Goal: Task Accomplishment & Management: Complete application form

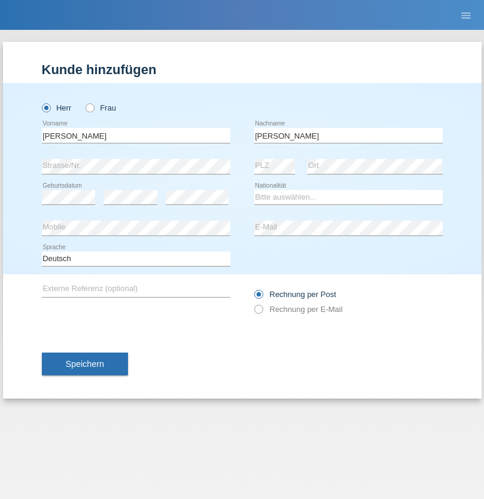
type input "[PERSON_NAME]"
select select "CH"
select select "en"
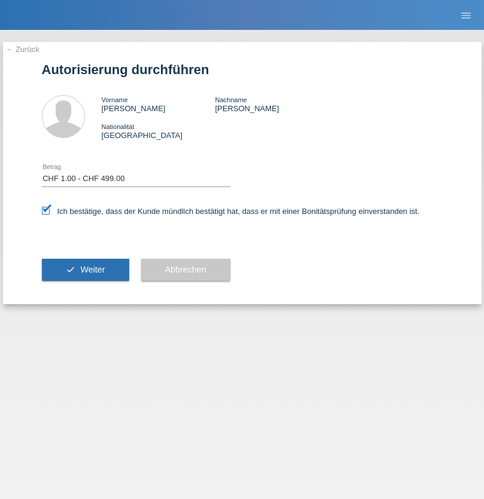
select select "1"
click at [85, 270] on span "Weiter" at bounding box center [92, 270] width 25 height 10
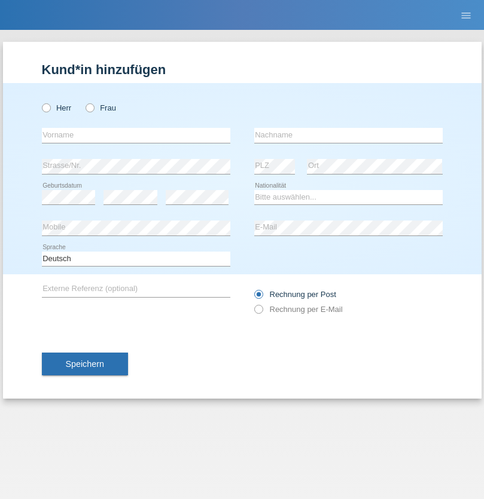
radio input "true"
click at [136, 135] on input "text" at bounding box center [136, 135] width 188 height 15
type input "firat"
click at [348, 135] on input "text" at bounding box center [348, 135] width 188 height 15
type input "kara"
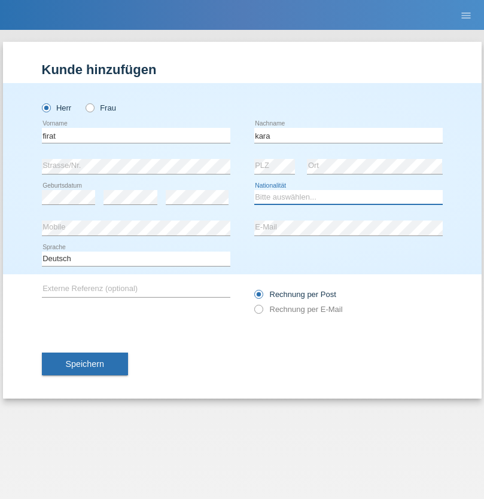
select select "CH"
radio input "true"
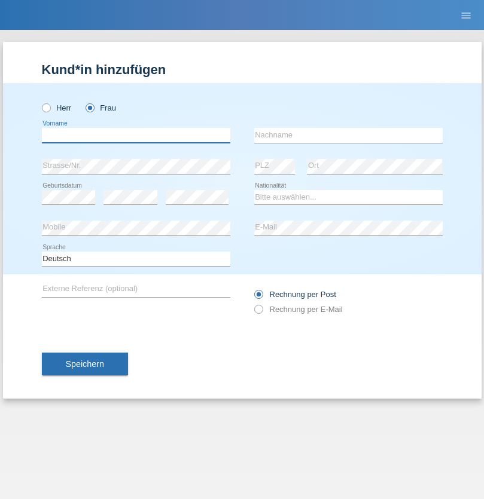
click at [136, 135] on input "text" at bounding box center [136, 135] width 188 height 15
type input "Silav"
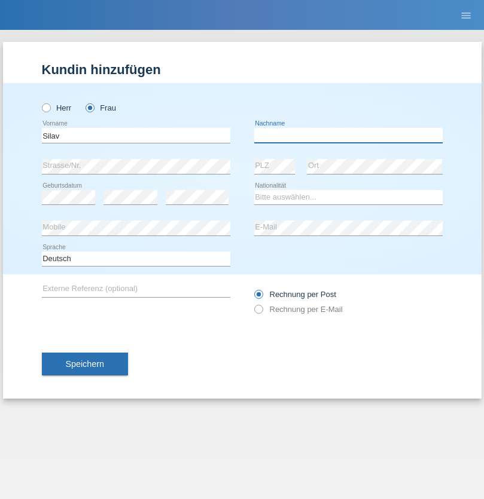
click at [348, 135] on input "text" at bounding box center [348, 135] width 188 height 15
type input "Sadiq"
select select "IQ"
select select "C"
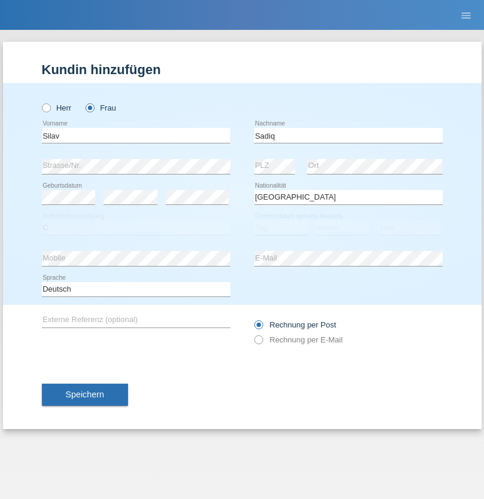
select select "14"
select select "01"
select select "2004"
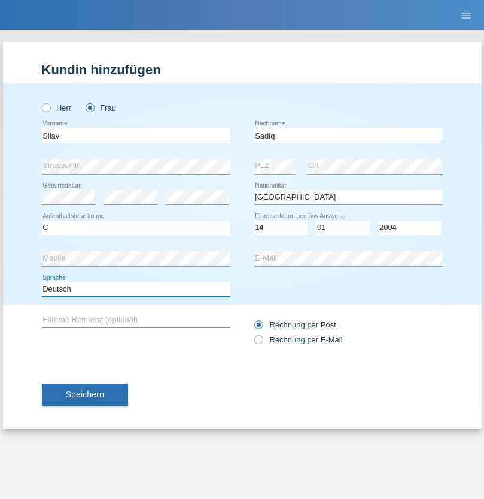
select select "en"
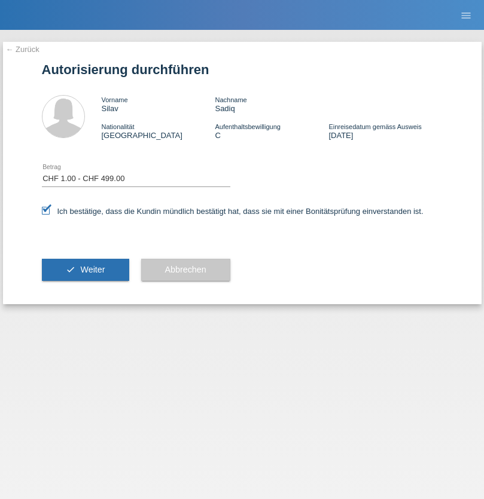
select select "1"
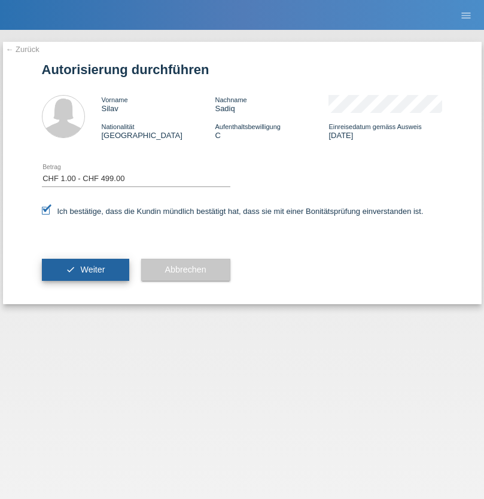
click at [85, 270] on span "Weiter" at bounding box center [92, 270] width 25 height 10
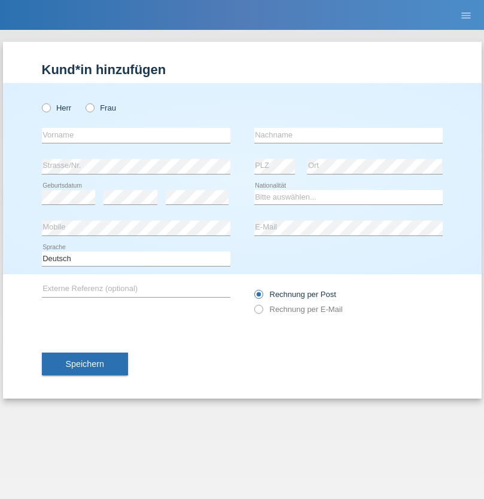
radio input "true"
click at [136, 135] on input "text" at bounding box center [136, 135] width 188 height 15
type input "Sizar"
click at [348, 135] on input "text" at bounding box center [348, 135] width 188 height 15
type input "Sadiq"
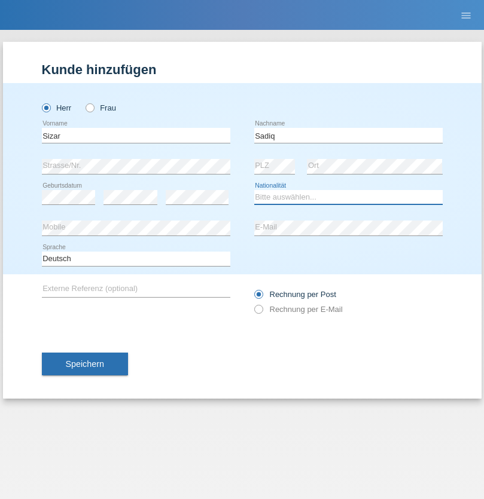
select select "IQ"
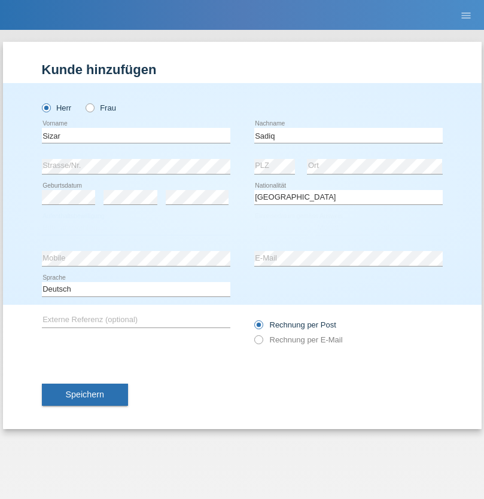
select select "C"
select select "20"
select select "06"
select select "2011"
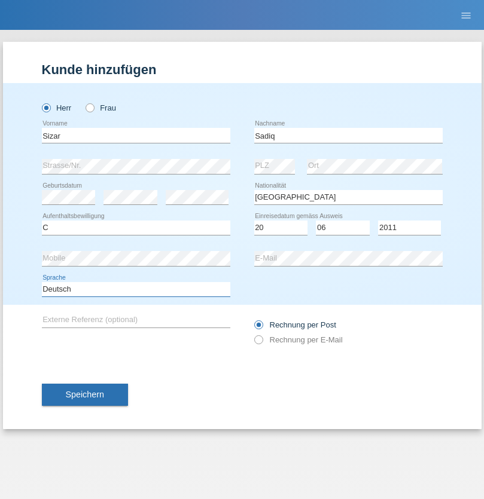
select select "en"
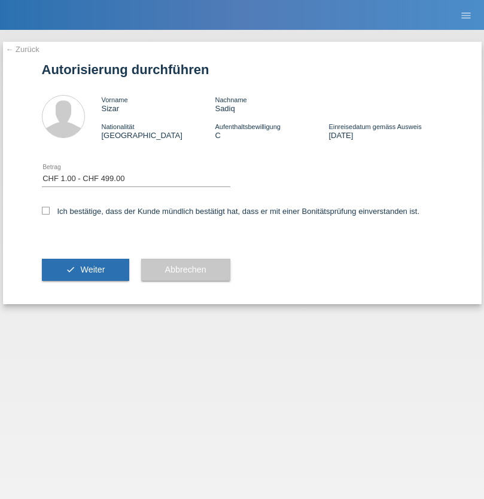
select select "1"
checkbox input "true"
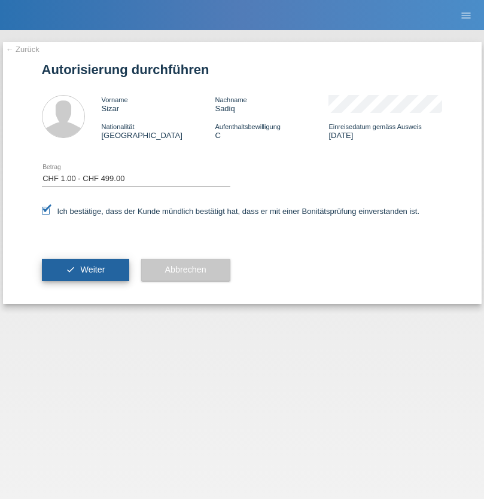
click at [85, 270] on span "Weiter" at bounding box center [92, 270] width 25 height 10
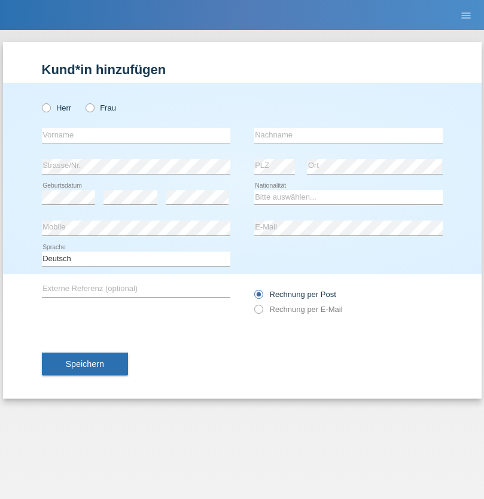
radio input "true"
click at [136, 135] on input "text" at bounding box center [136, 135] width 188 height 15
type input "[PERSON_NAME]"
click at [348, 135] on input "text" at bounding box center [348, 135] width 188 height 15
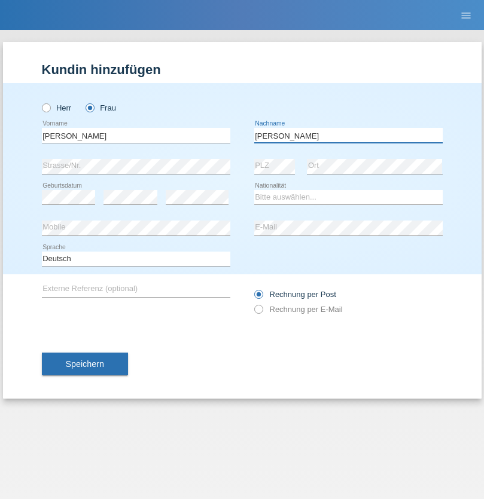
type input "Ahmed"
select select "IQ"
select select "C"
select select "20"
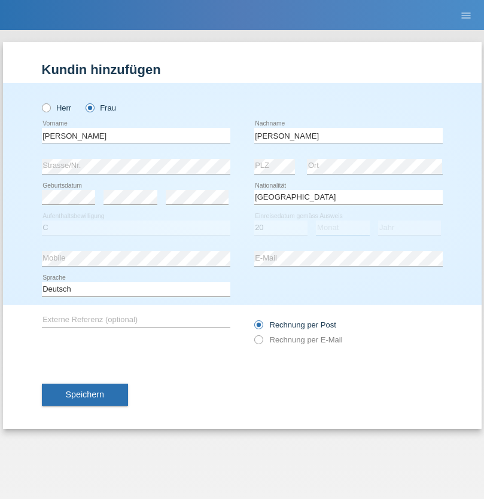
select select "06"
select select "2011"
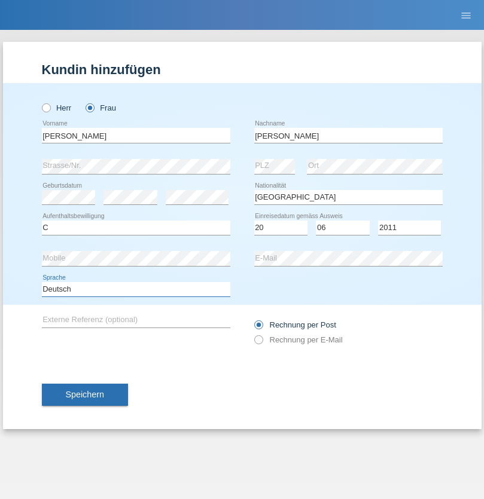
select select "en"
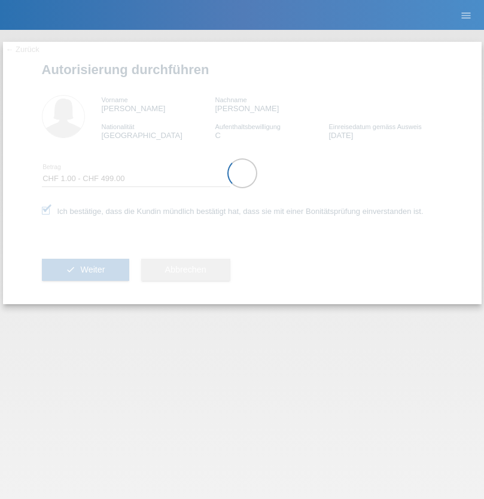
select select "1"
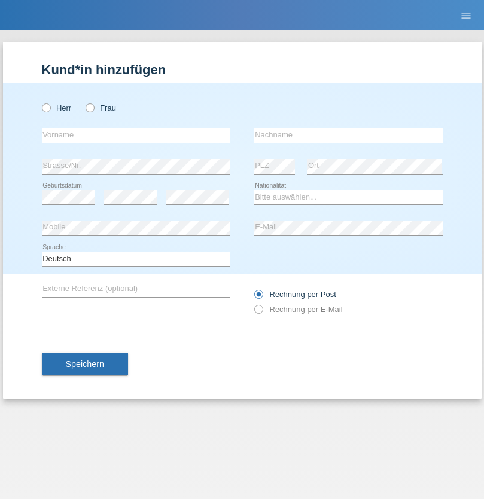
radio input "true"
click at [136, 135] on input "text" at bounding box center [136, 135] width 188 height 15
type input "Nuria"
click at [348, 135] on input "text" at bounding box center [348, 135] width 188 height 15
type input "D'Antino"
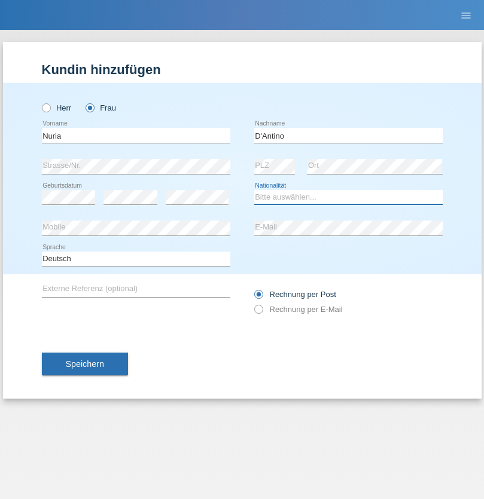
select select "CH"
